Goal: Find contact information: Find contact information

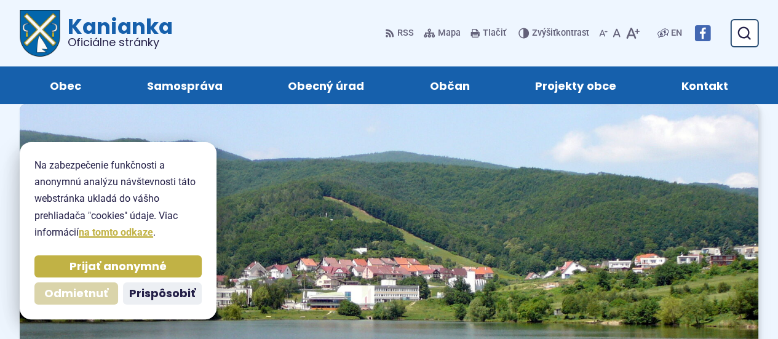
click at [93, 288] on span "Odmietnuť" at bounding box center [76, 294] width 64 height 14
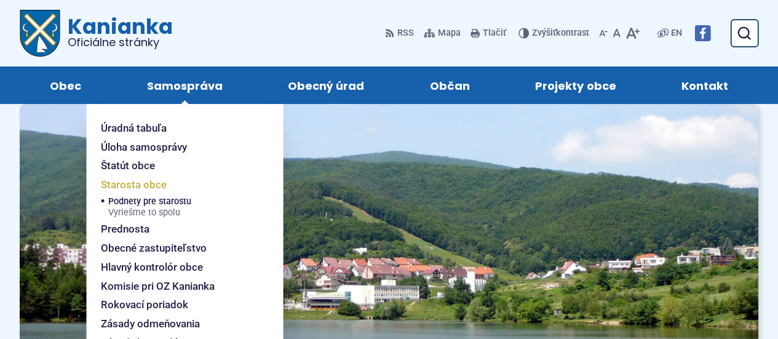
click at [140, 184] on span "Starosta obce" at bounding box center [134, 184] width 66 height 19
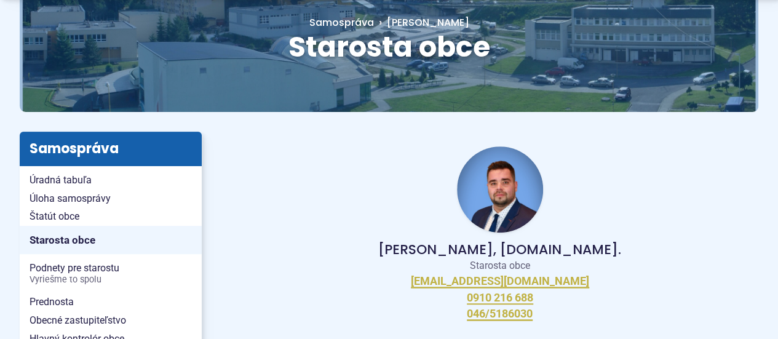
scroll to position [185, 0]
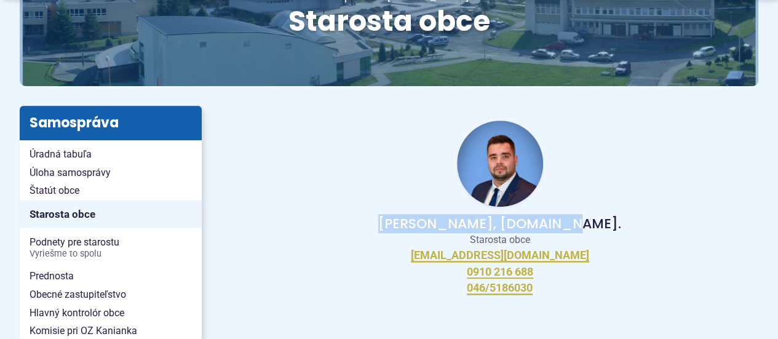
drag, startPoint x: 426, startPoint y: 225, endPoint x: 578, endPoint y: 225, distance: 152.6
click at [578, 225] on p "Peter Bielický, DiS.art." at bounding box center [500, 224] width 478 height 15
copy p "Peter Bielický, DiS.art."
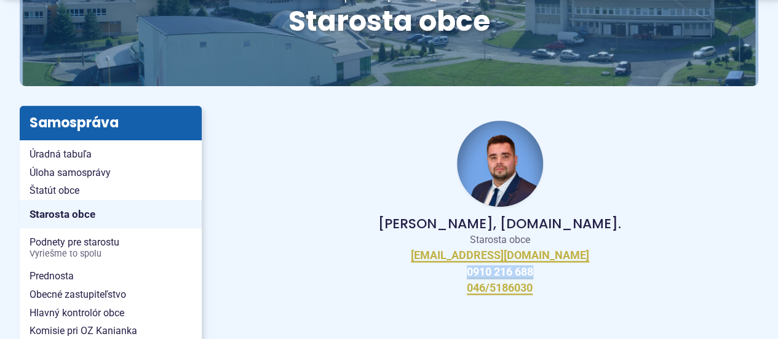
drag, startPoint x: 538, startPoint y: 271, endPoint x: 461, endPoint y: 273, distance: 76.3
click at [461, 273] on div "Peter Bielický, DiS.art. Starosta obce starosta@kanianka.sk 0910 216 688 046/51…" at bounding box center [499, 208] width 517 height 204
copy link "0910 216 688"
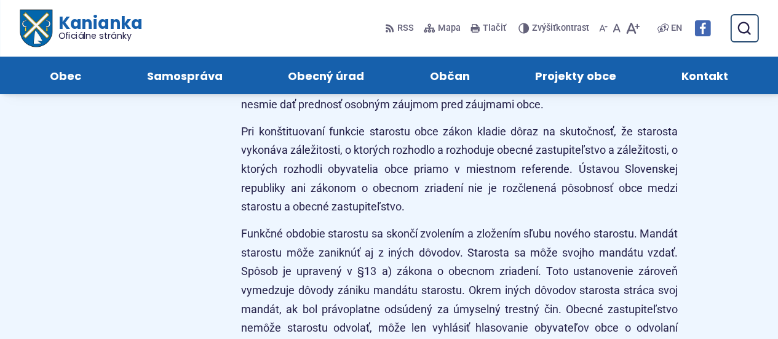
scroll to position [1046, 0]
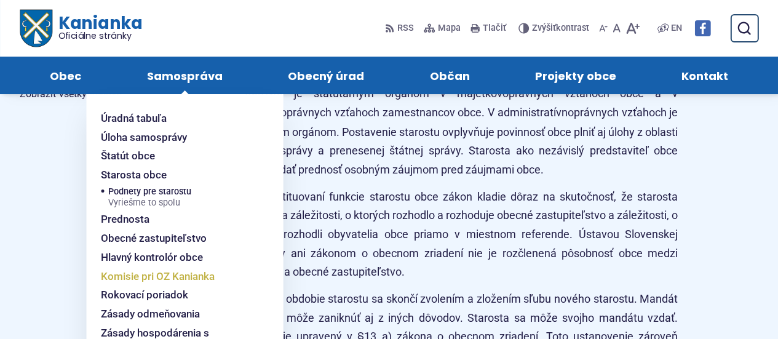
click at [153, 272] on span "Komisie pri OZ Kanianka" at bounding box center [158, 276] width 114 height 19
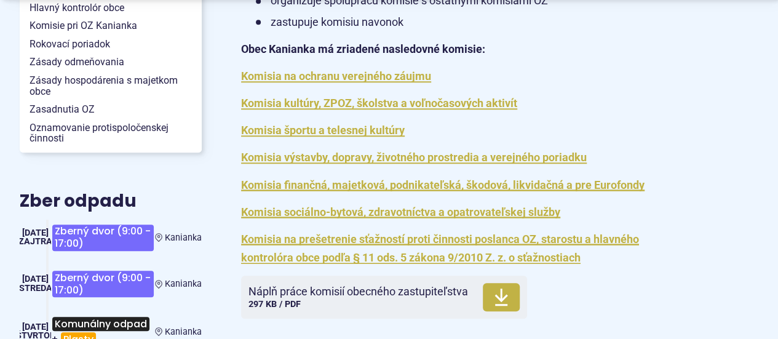
scroll to position [492, 0]
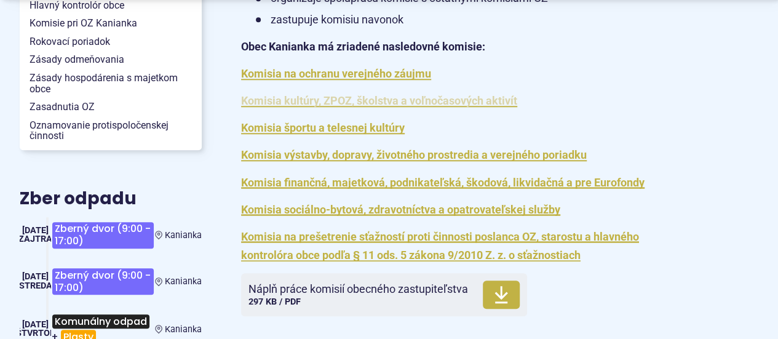
click at [249, 98] on link "Komisia kultúry, ZPOZ, školstva a voľnočasových aktivít" at bounding box center [379, 100] width 276 height 13
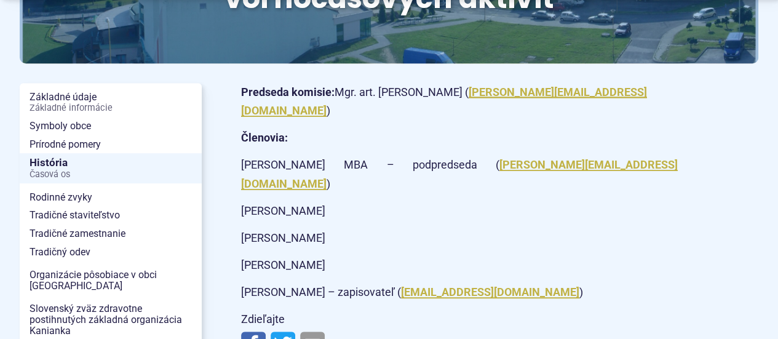
scroll to position [246, 0]
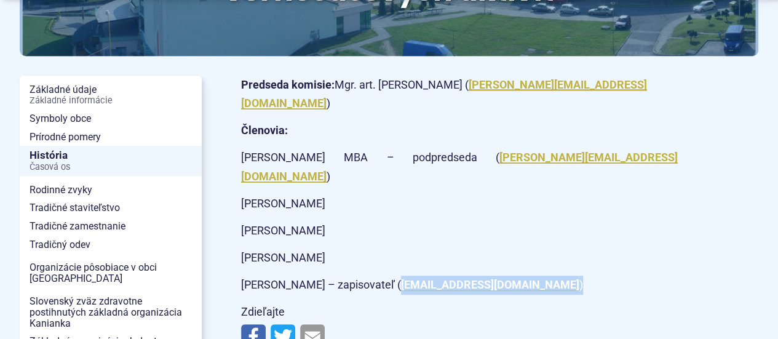
drag, startPoint x: 493, startPoint y: 245, endPoint x: 386, endPoint y: 238, distance: 107.3
click at [386, 276] on p "Samuel Svitok – zapisovateľ ( kultura@kanianka.sk )" at bounding box center [459, 285] width 437 height 19
copy p "kultura@kanianka.sk )"
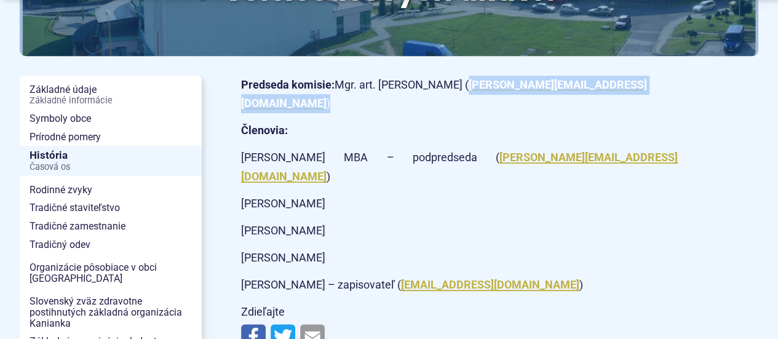
drag, startPoint x: 553, startPoint y: 84, endPoint x: 444, endPoint y: 90, distance: 109.1
click at [444, 90] on p "Predseda komisie: Mgr. art. Jozef Baláž ( j.balaz@kanianka.sk )" at bounding box center [459, 95] width 437 height 38
copy p "j.balaz@kanianka.sk )"
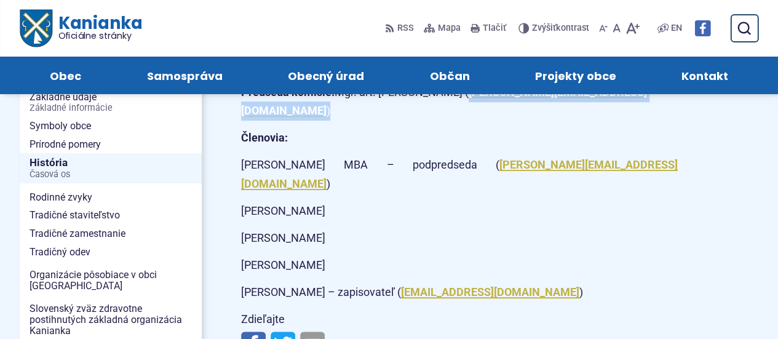
scroll to position [185, 0]
